Goal: Task Accomplishment & Management: Manage account settings

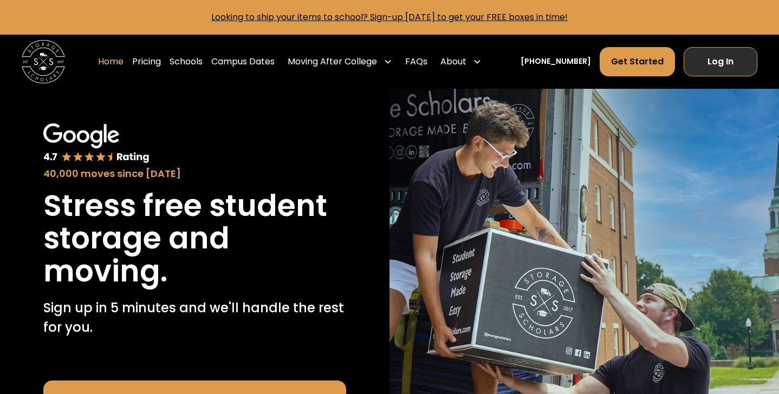
click at [713, 56] on link "Log In" at bounding box center [721, 61] width 74 height 29
click at [720, 65] on link "Log In" at bounding box center [721, 61] width 74 height 29
click at [708, 61] on link "Log In" at bounding box center [721, 61] width 74 height 29
click at [730, 52] on link "Log In" at bounding box center [721, 61] width 74 height 29
